Goal: Navigation & Orientation: Understand site structure

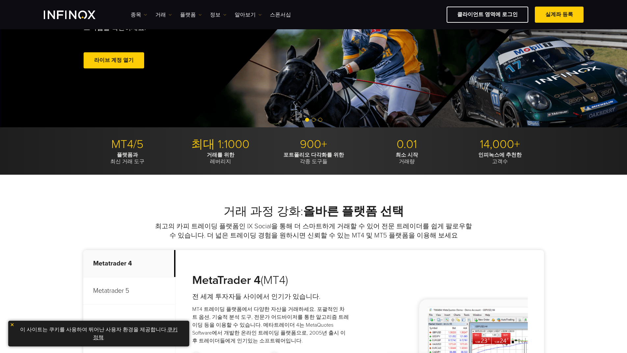
click at [259, 61] on div "라이브 계정 열기" at bounding box center [187, 61] width 207 height 18
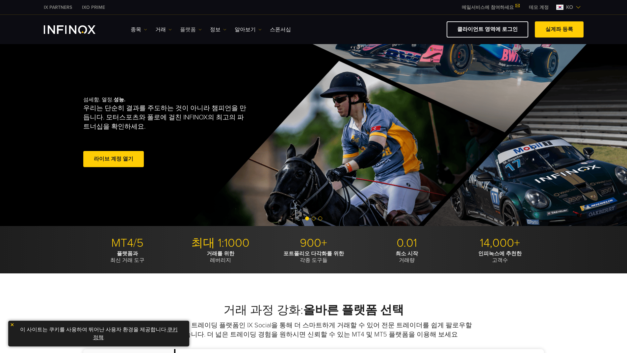
click at [191, 29] on link "플랫폼" at bounding box center [191, 30] width 22 height 8
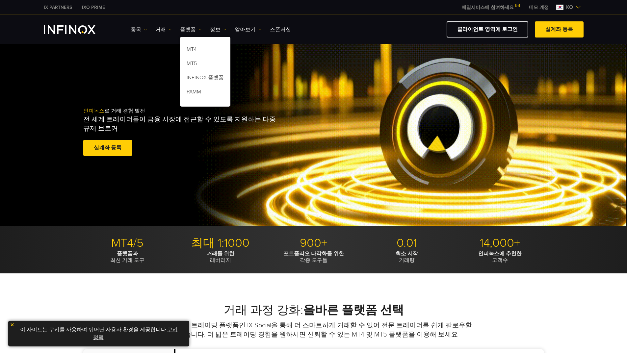
click at [154, 31] on ul "종목 종목 상품 정보 거래 계정 데모" at bounding box center [211, 30] width 160 height 8
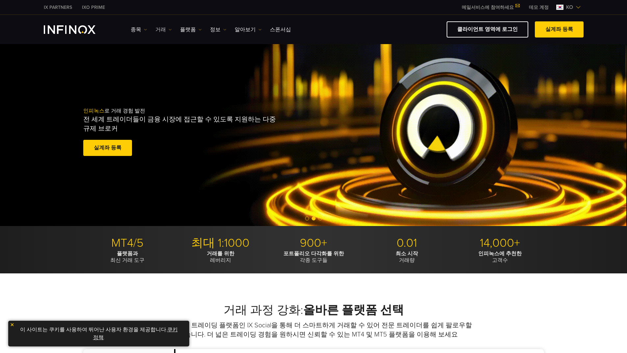
click at [161, 28] on link "거래" at bounding box center [163, 30] width 16 height 8
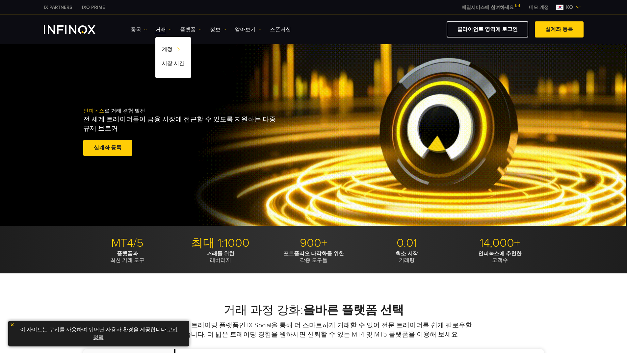
click at [89, 29] on img "INFINOX Logo" at bounding box center [70, 29] width 52 height 9
